Goal: Task Accomplishment & Management: Manage account settings

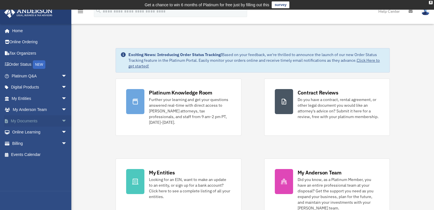
click at [23, 119] on link "My Documents arrow_drop_down" at bounding box center [40, 120] width 72 height 11
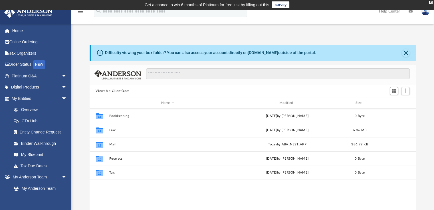
scroll to position [125, 322]
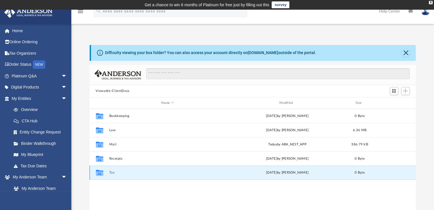
click at [111, 171] on button "Tax" at bounding box center [167, 173] width 117 height 4
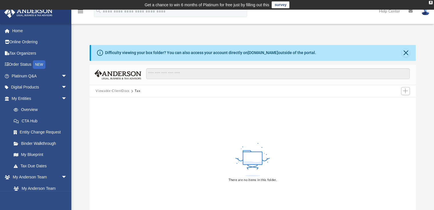
click at [113, 90] on button "Viewable-ClientDocs" at bounding box center [113, 91] width 34 height 5
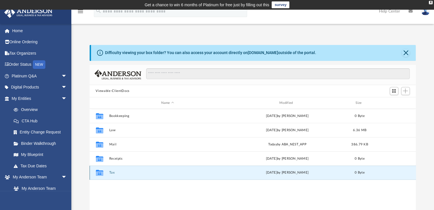
click at [114, 173] on button "Tax" at bounding box center [167, 173] width 117 height 4
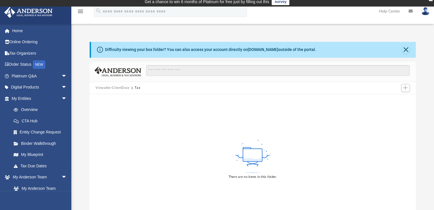
scroll to position [2, 0]
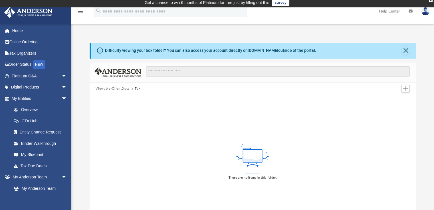
click at [106, 88] on button "Viewable-ClientDocs" at bounding box center [113, 88] width 34 height 5
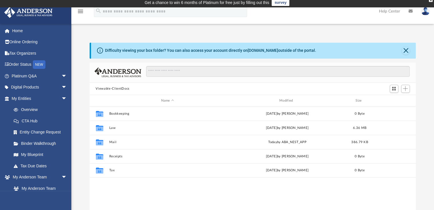
scroll to position [125, 322]
click at [109, 87] on button "Viewable-ClientDocs" at bounding box center [113, 88] width 34 height 5
click at [61, 177] on span "arrow_drop_down" at bounding box center [66, 178] width 11 height 12
click at [61, 187] on span "arrow_drop_down" at bounding box center [66, 189] width 11 height 12
click at [61, 187] on span "arrow_drop_up" at bounding box center [66, 189] width 11 height 12
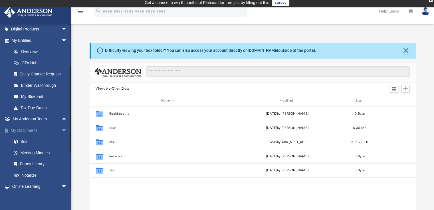
scroll to position [62, 0]
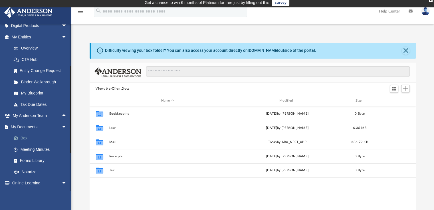
click at [23, 136] on link "Box" at bounding box center [42, 138] width 68 height 11
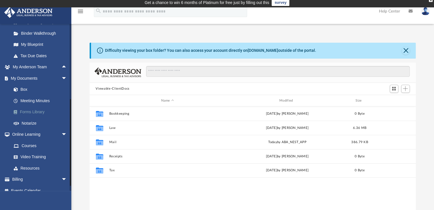
scroll to position [117, 0]
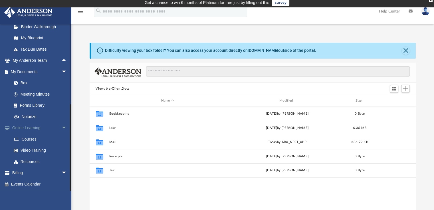
click at [61, 127] on span "arrow_drop_down" at bounding box center [66, 129] width 11 height 12
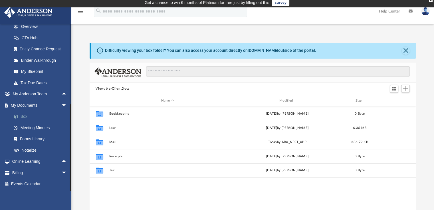
click at [17, 117] on span at bounding box center [19, 117] width 4 height 4
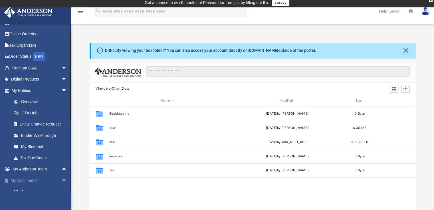
scroll to position [0, 0]
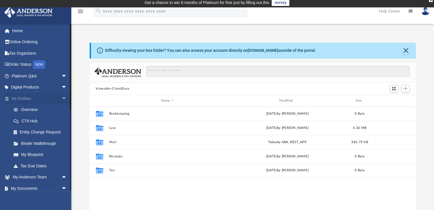
click at [61, 97] on span "arrow_drop_down" at bounding box center [66, 99] width 11 height 12
click at [23, 132] on link "Box" at bounding box center [42, 132] width 68 height 11
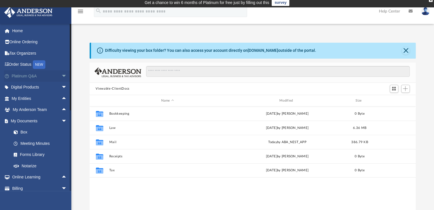
click at [24, 73] on link "Platinum Q&A arrow_drop_down" at bounding box center [40, 75] width 72 height 11
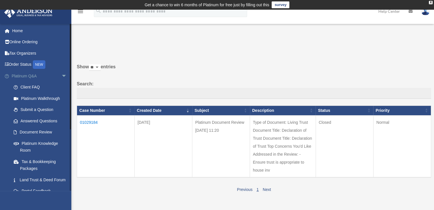
click at [59, 76] on body "X Get a chance to win 6 months of Platinum for free just by filling out this su…" at bounding box center [217, 166] width 434 height 333
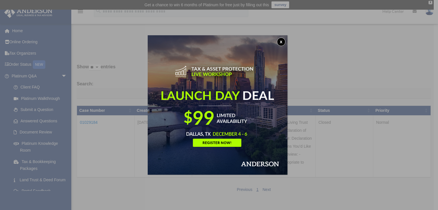
click at [283, 42] on button "x" at bounding box center [281, 42] width 9 height 9
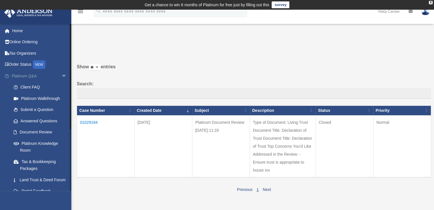
click at [61, 79] on span "arrow_drop_down" at bounding box center [66, 76] width 11 height 12
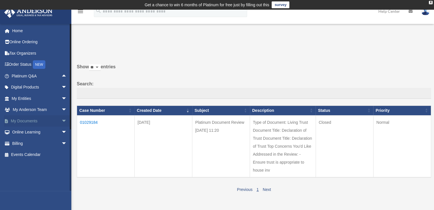
click at [61, 120] on span "arrow_drop_down" at bounding box center [66, 121] width 11 height 12
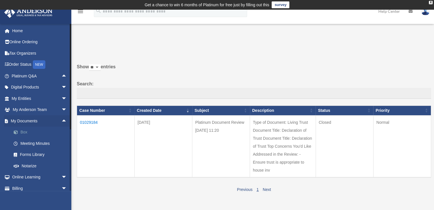
click at [27, 132] on link "Box" at bounding box center [42, 132] width 68 height 11
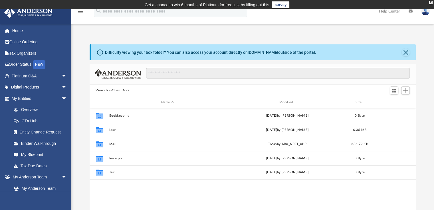
scroll to position [125, 322]
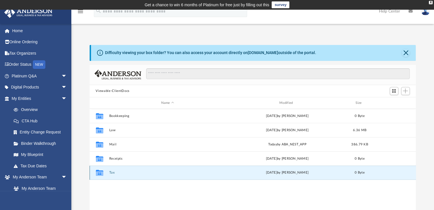
click at [112, 174] on button "Tax" at bounding box center [167, 173] width 117 height 4
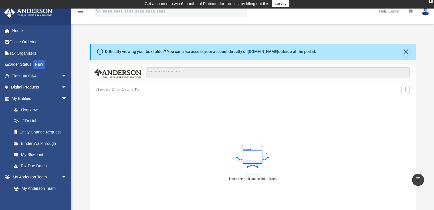
scroll to position [0, 0]
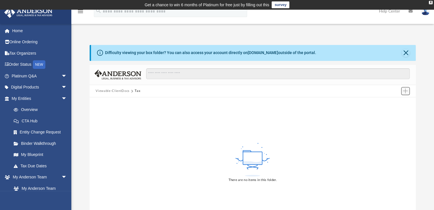
click at [405, 90] on span "Add" at bounding box center [405, 91] width 5 height 5
click at [393, 103] on li "Upload" at bounding box center [397, 103] width 18 height 6
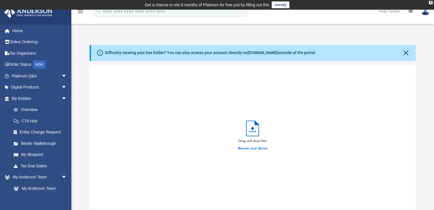
scroll to position [140, 322]
click at [251, 150] on label "Browse your device" at bounding box center [253, 148] width 30 height 5
click at [0, 0] on input "Browse your device" at bounding box center [0, 0] width 0 height 0
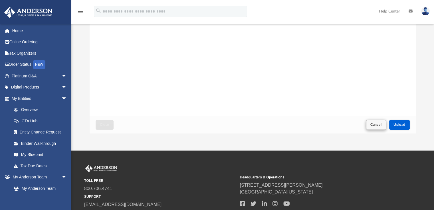
scroll to position [92, 0]
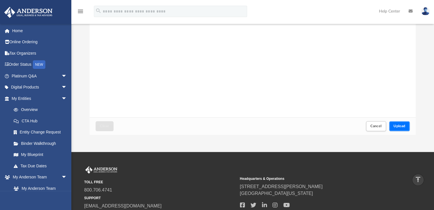
click at [393, 125] on span "Upload" at bounding box center [399, 126] width 12 height 3
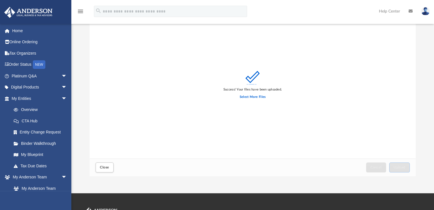
scroll to position [50, 0]
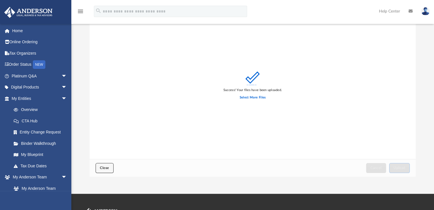
click at [111, 164] on button "Close" at bounding box center [105, 168] width 18 height 10
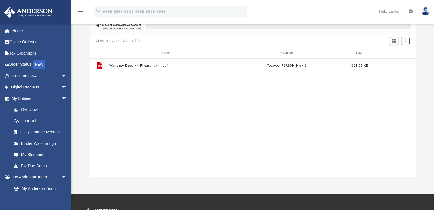
scroll to position [43, 0]
